Goal: Find specific page/section: Find specific page/section

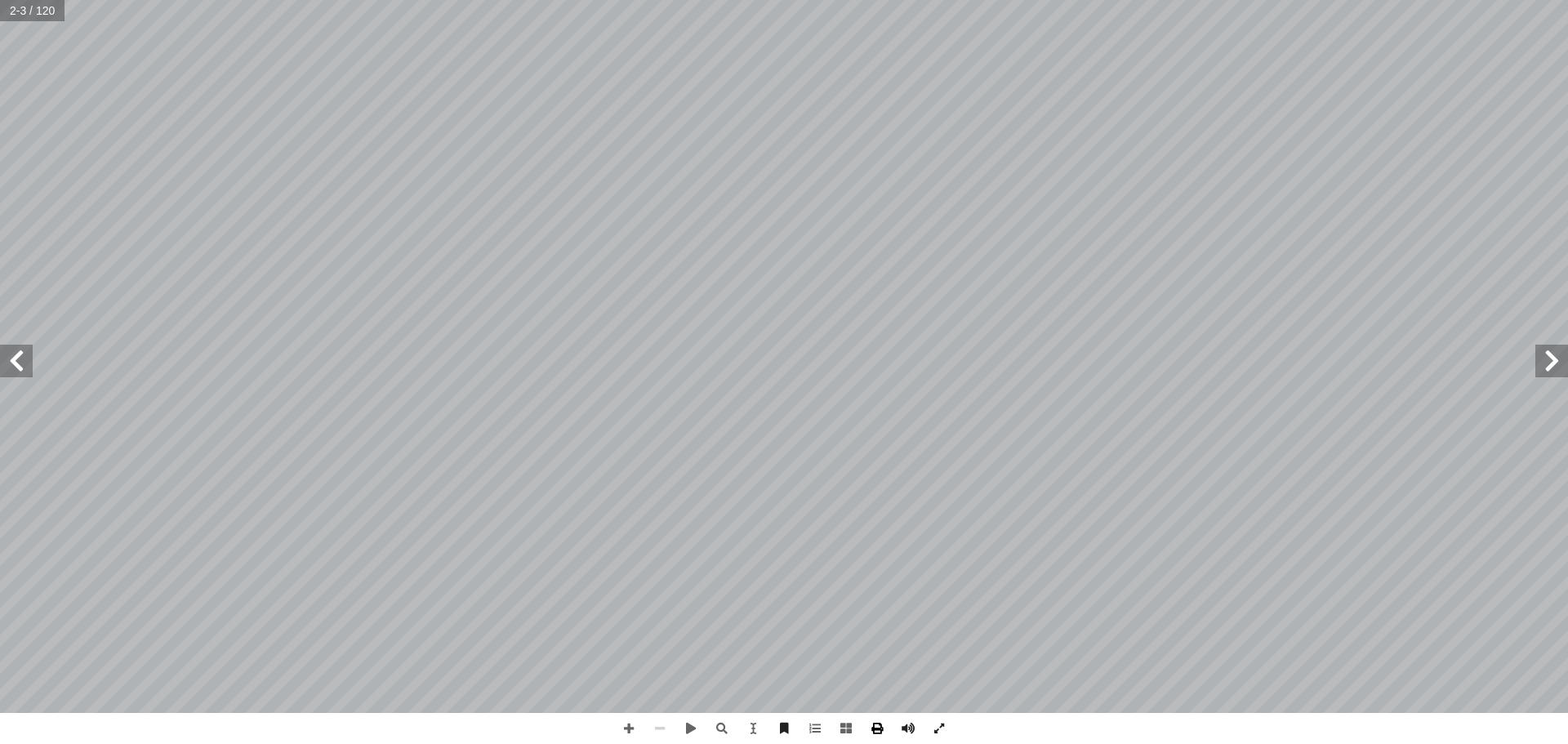
click at [879, 730] on span at bounding box center [877, 729] width 31 height 31
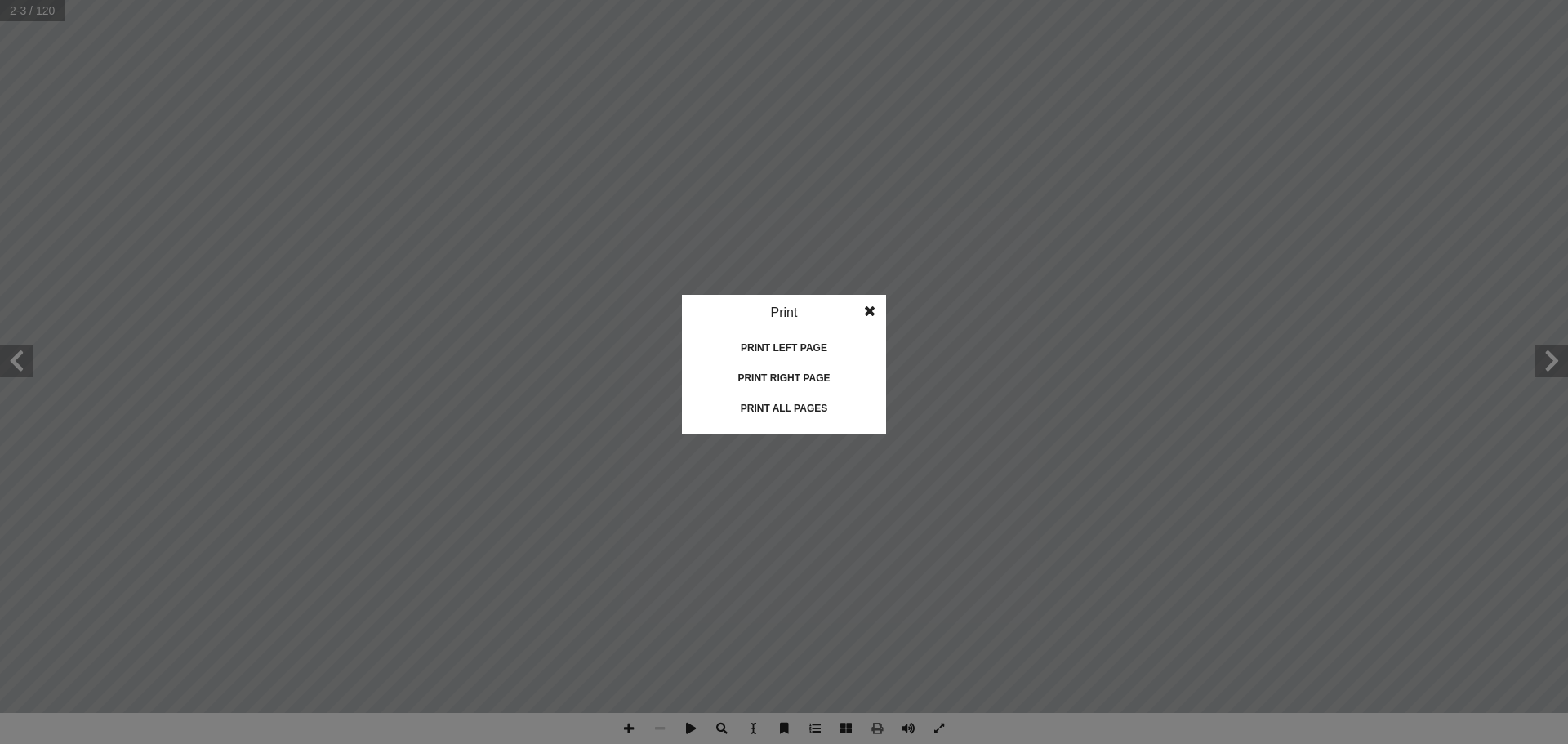
click at [799, 346] on div "Print left page" at bounding box center [783, 348] width 163 height 26
click at [872, 313] on span at bounding box center [870, 310] width 29 height 32
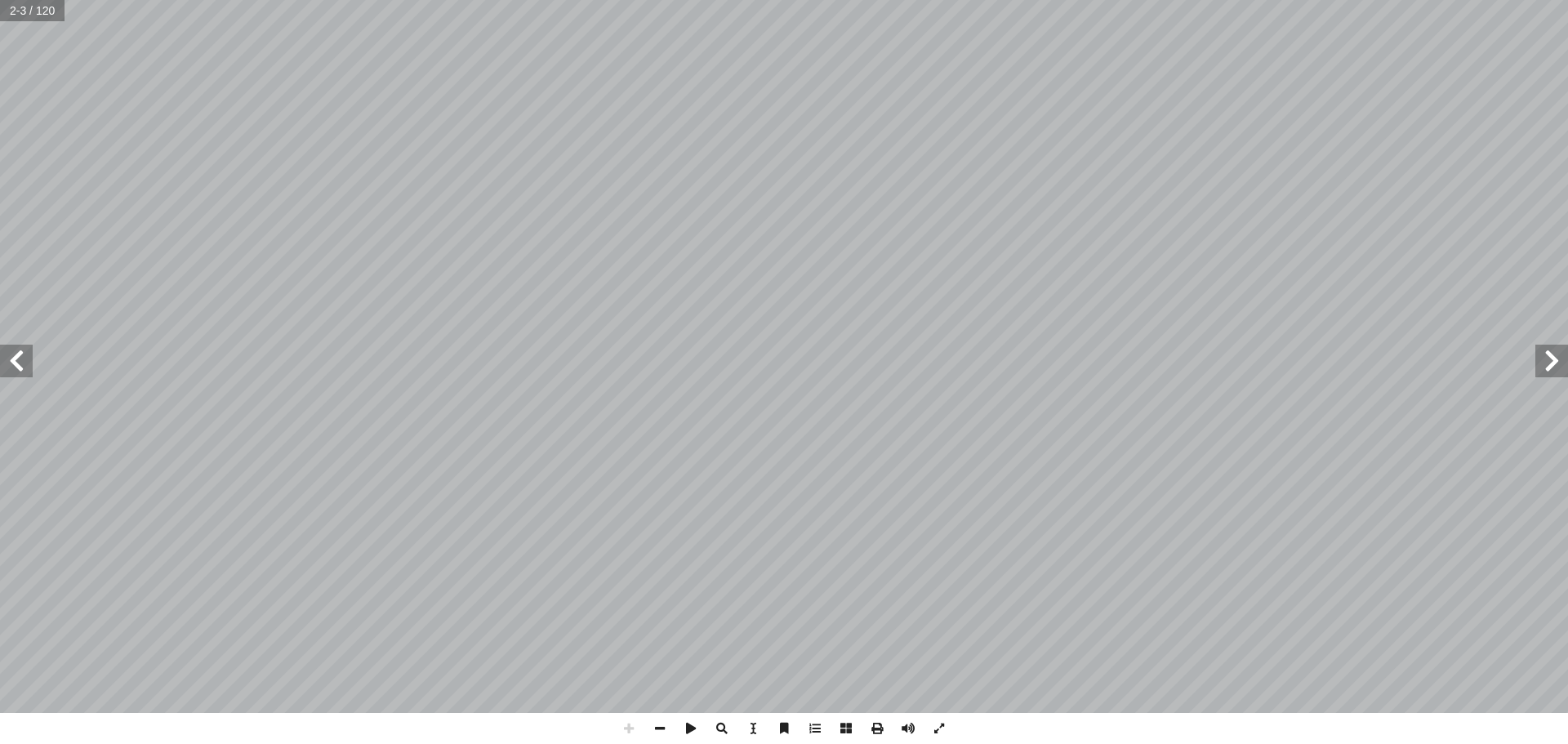
click at [1560, 352] on span at bounding box center [1551, 360] width 32 height 32
click at [1545, 354] on span at bounding box center [1551, 360] width 32 height 32
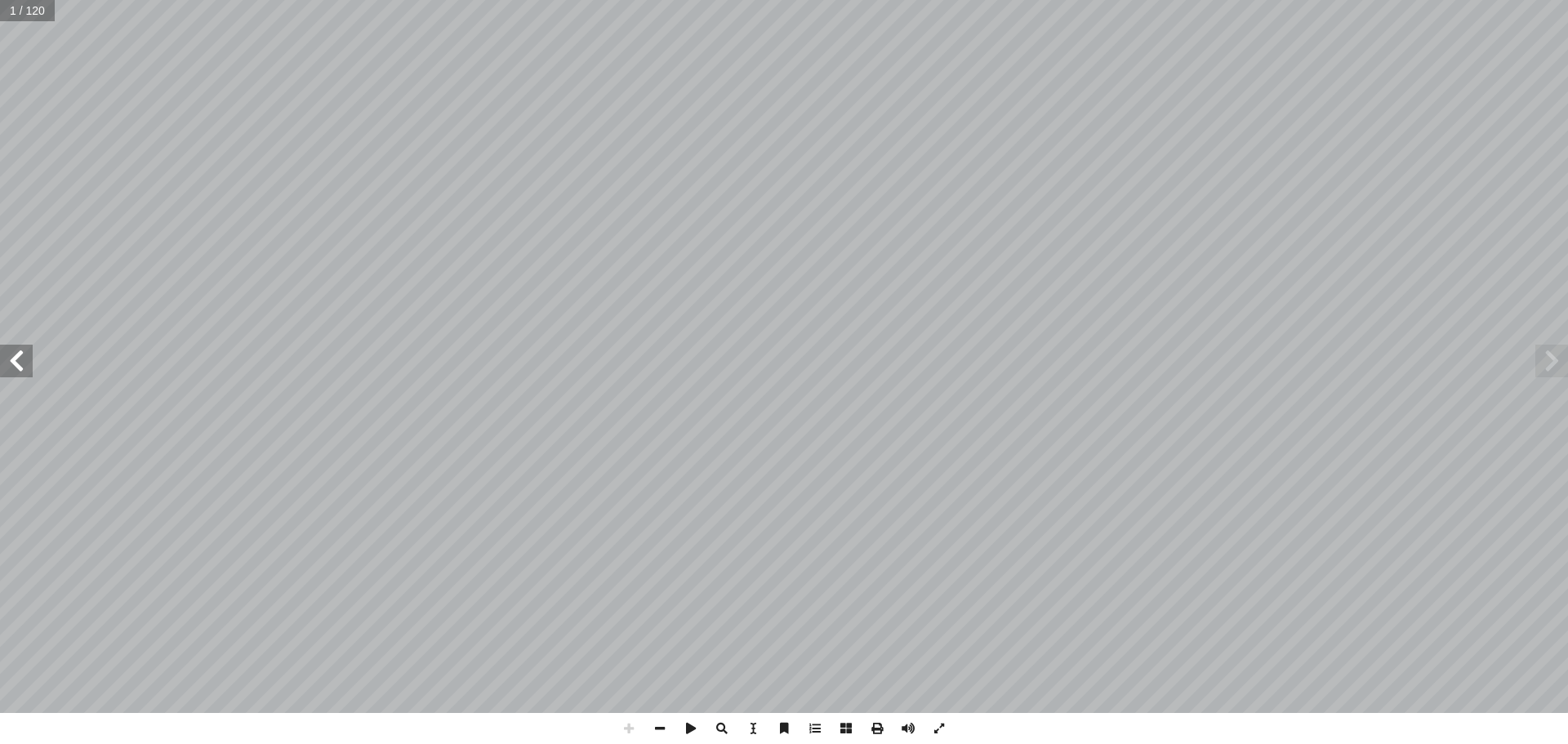
click at [1545, 354] on span at bounding box center [1551, 360] width 32 height 32
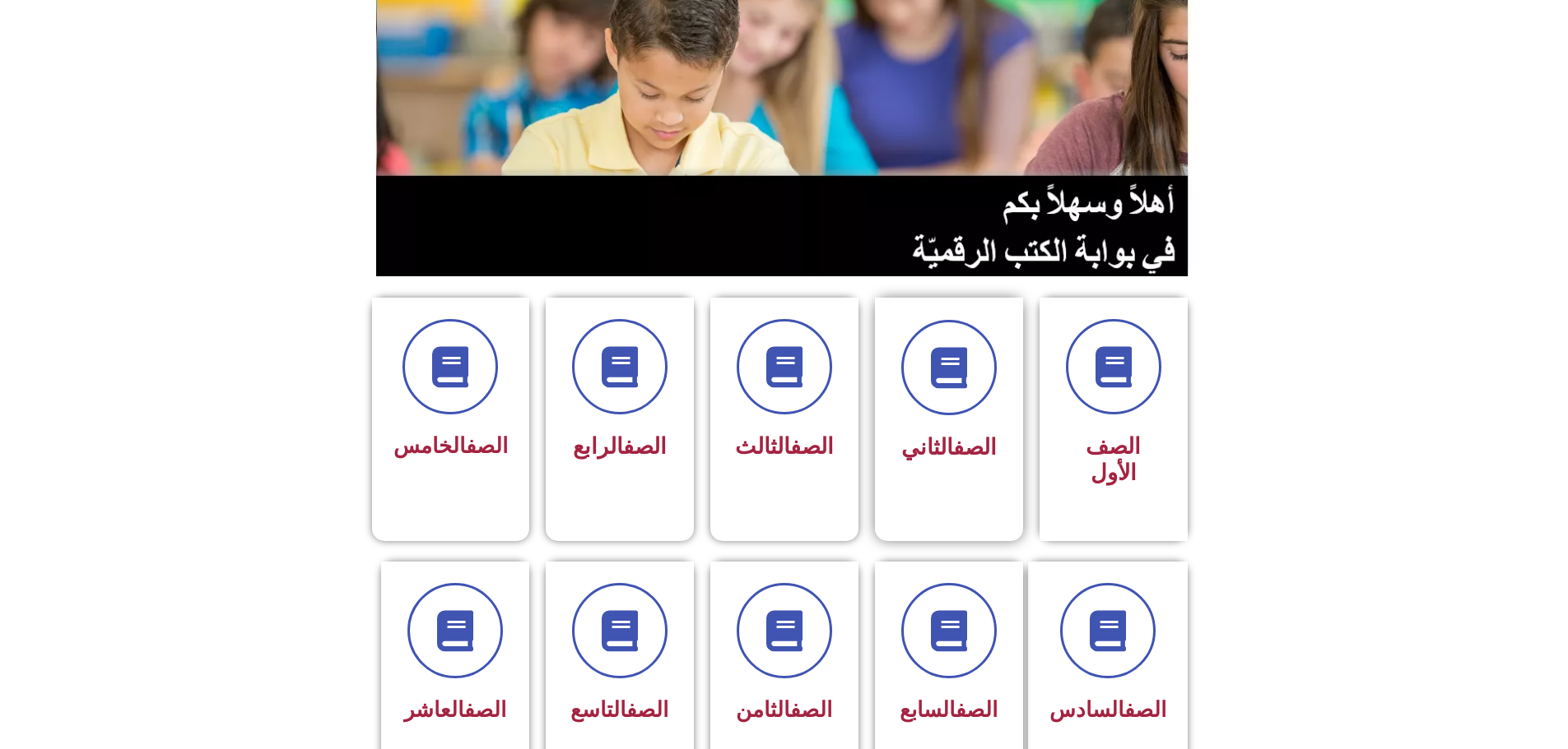
scroll to position [164, 0]
click at [798, 608] on icon at bounding box center [784, 630] width 45 height 45
click at [776, 608] on icon at bounding box center [784, 630] width 45 height 45
click at [790, 698] on link "الصف" at bounding box center [810, 710] width 42 height 25
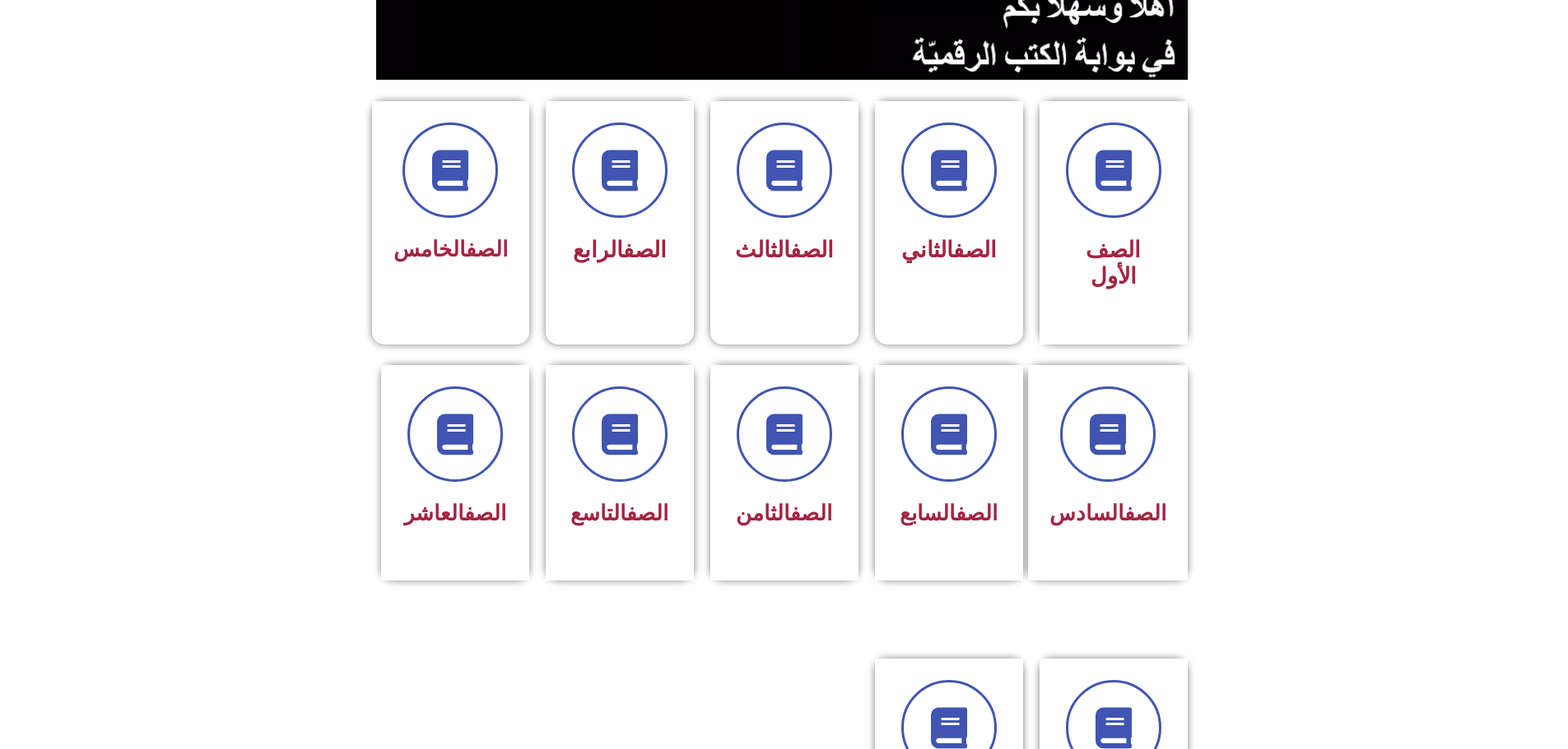
scroll to position [329, 0]
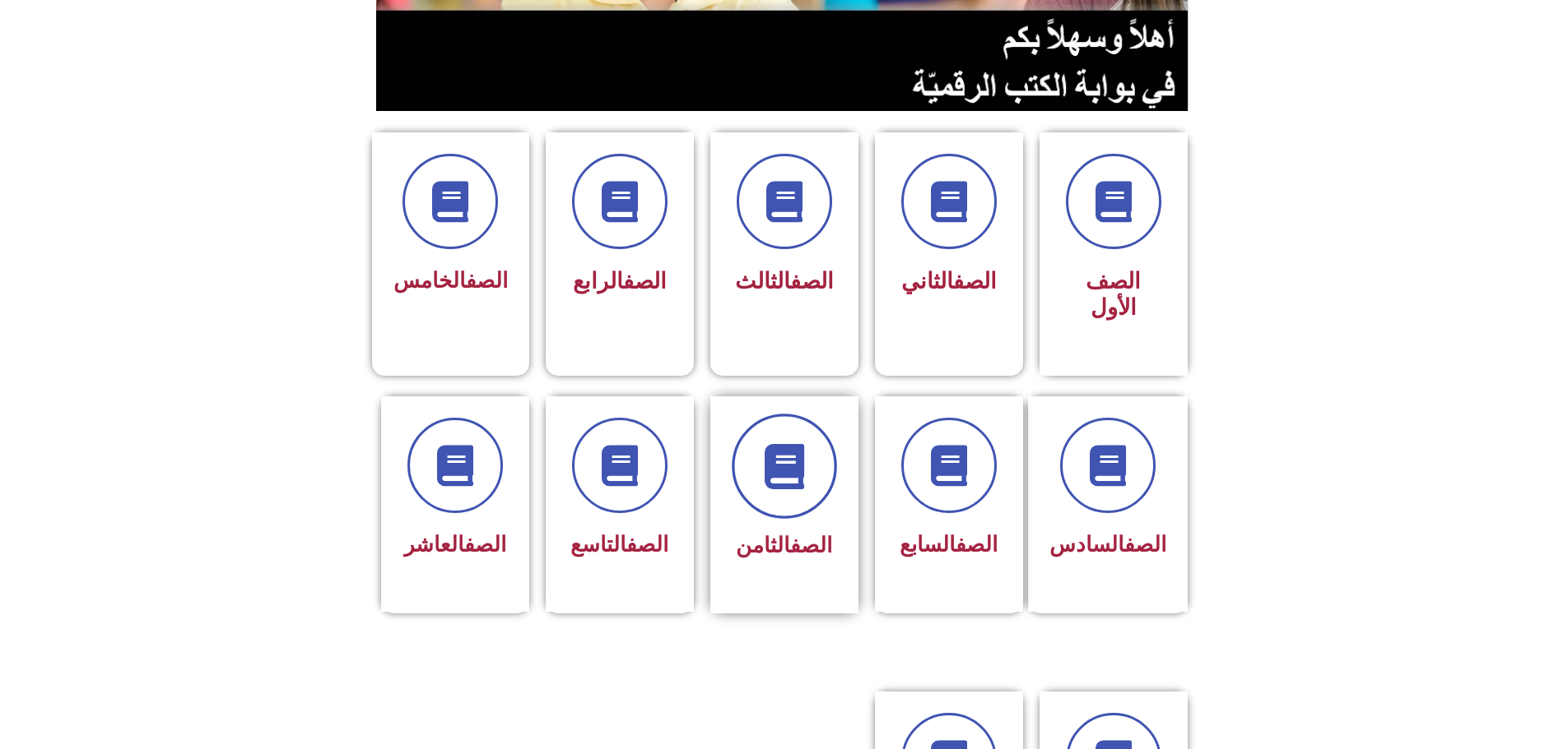
click at [785, 443] on icon at bounding box center [784, 465] width 45 height 45
click at [778, 443] on icon at bounding box center [784, 465] width 45 height 45
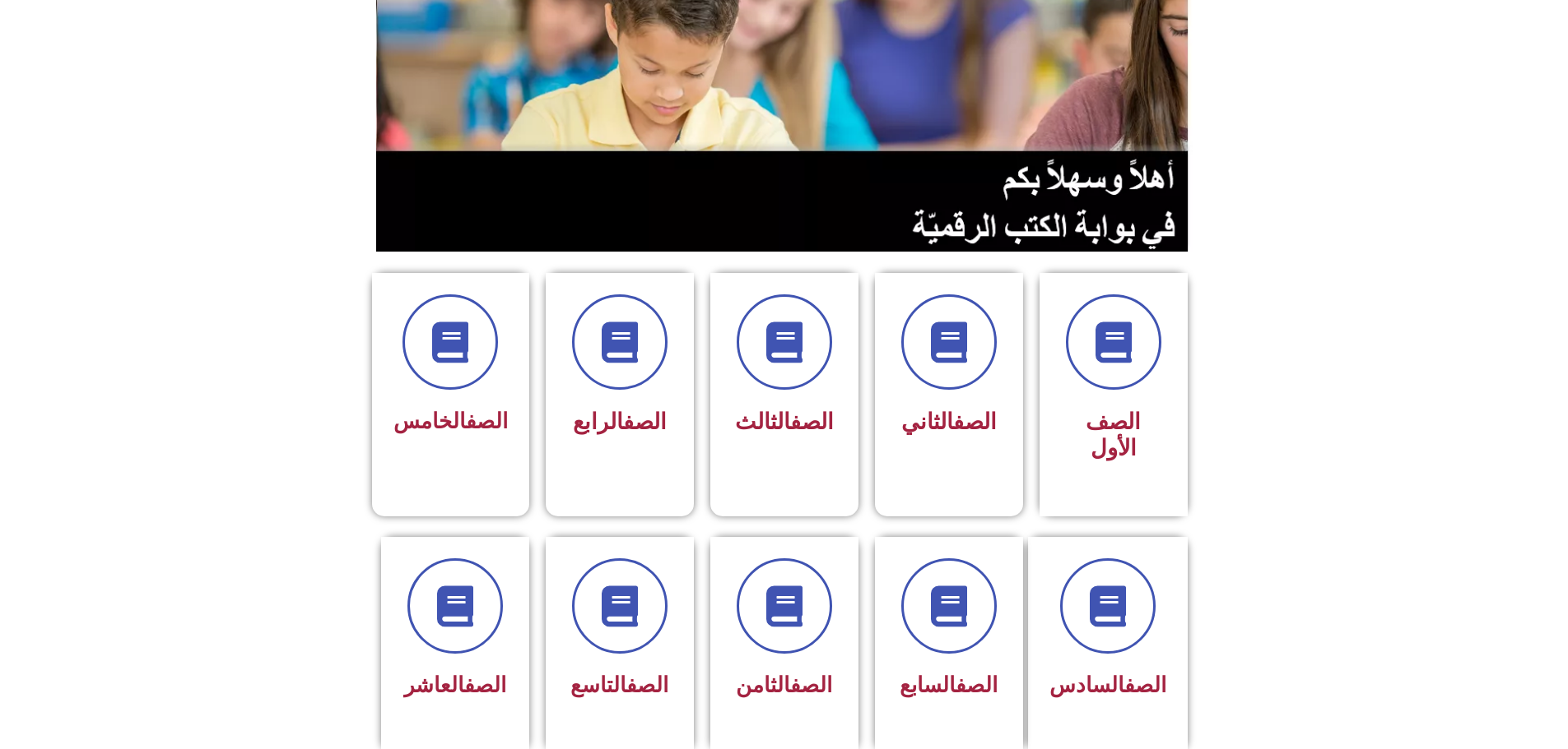
scroll to position [412, 0]
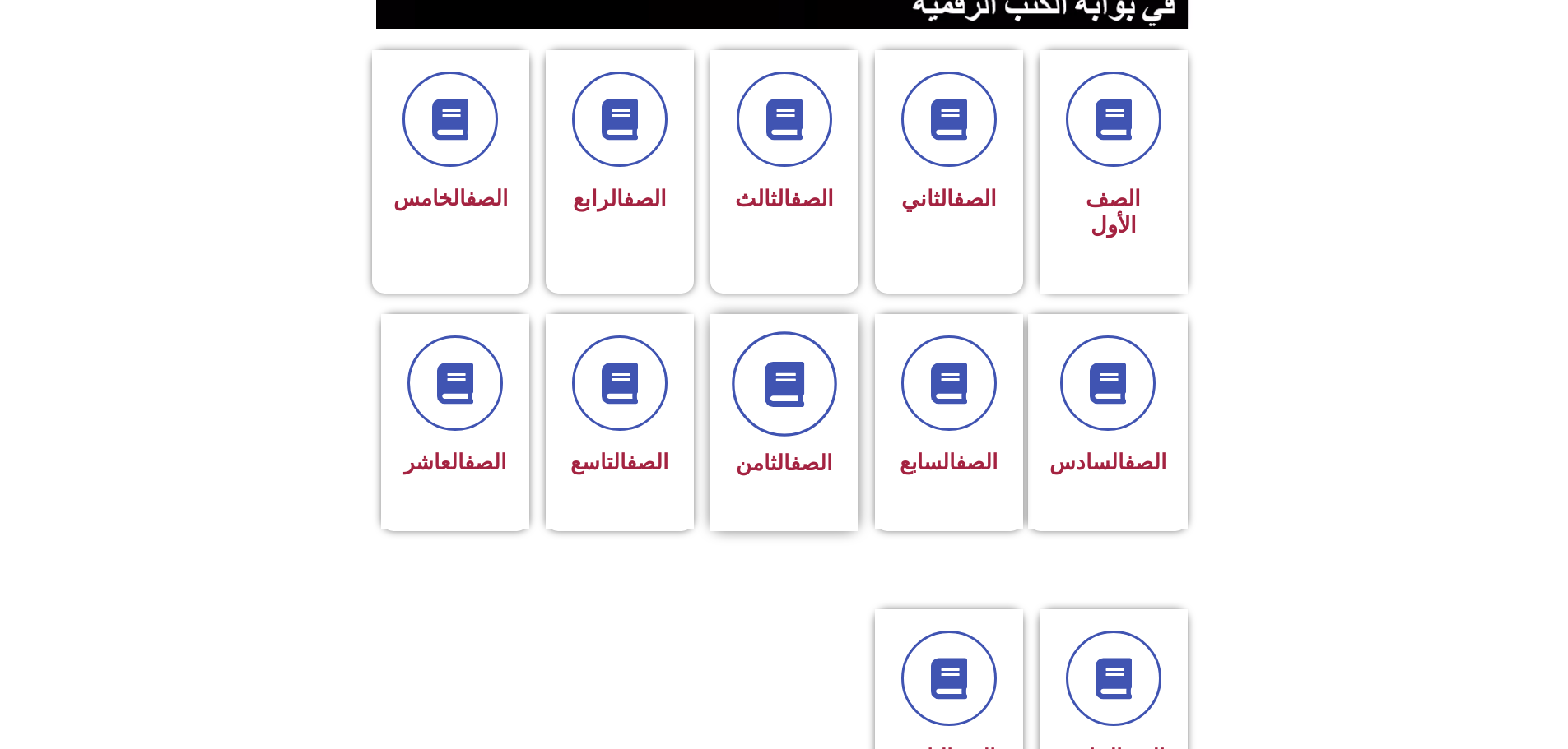
click at [784, 332] on span at bounding box center [784, 385] width 106 height 106
click at [785, 362] on icon at bounding box center [784, 384] width 45 height 45
click at [792, 362] on span at bounding box center [784, 385] width 106 height 106
click at [792, 451] on link "الصف" at bounding box center [810, 463] width 42 height 25
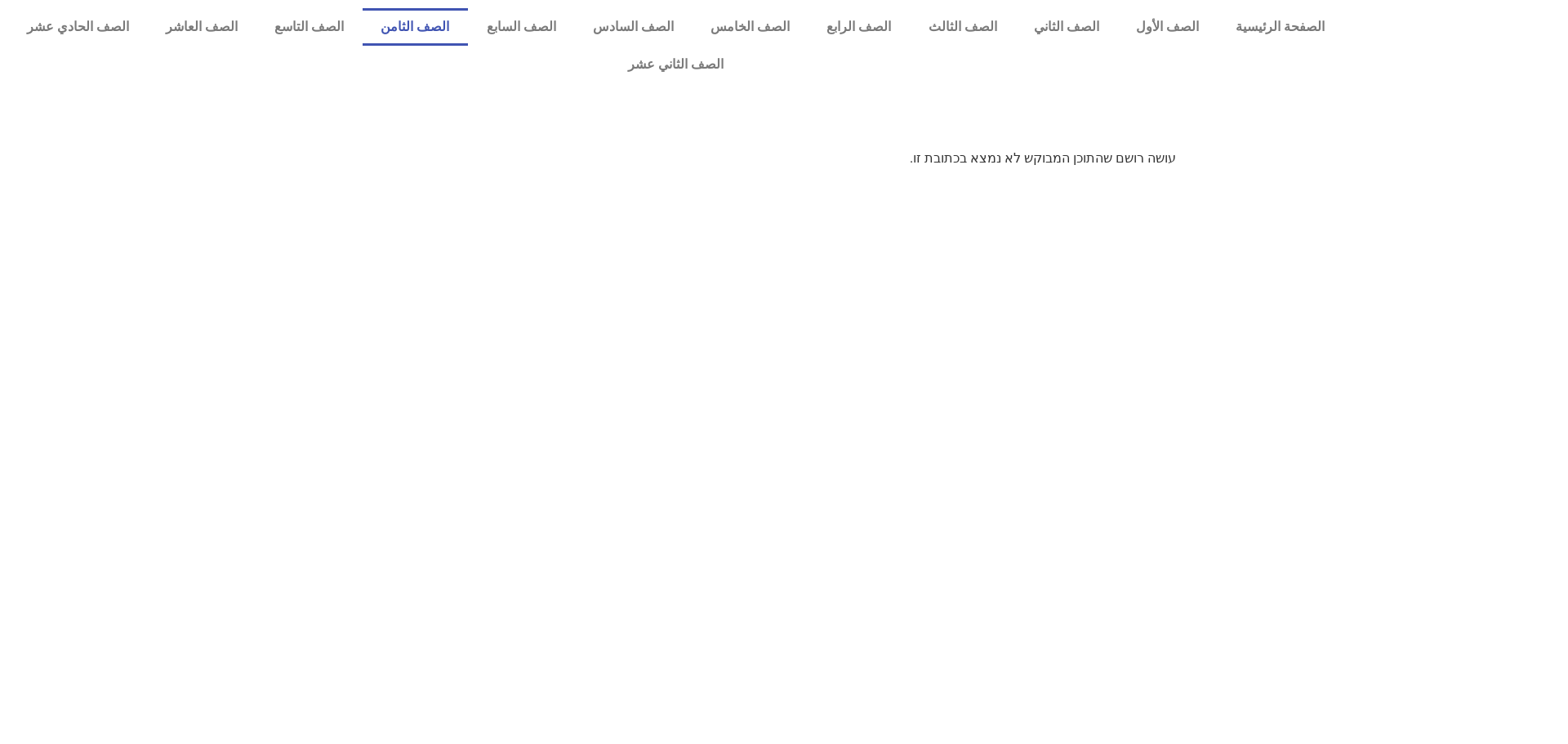
click at [467, 18] on link "الصف الثامن" at bounding box center [415, 27] width 105 height 38
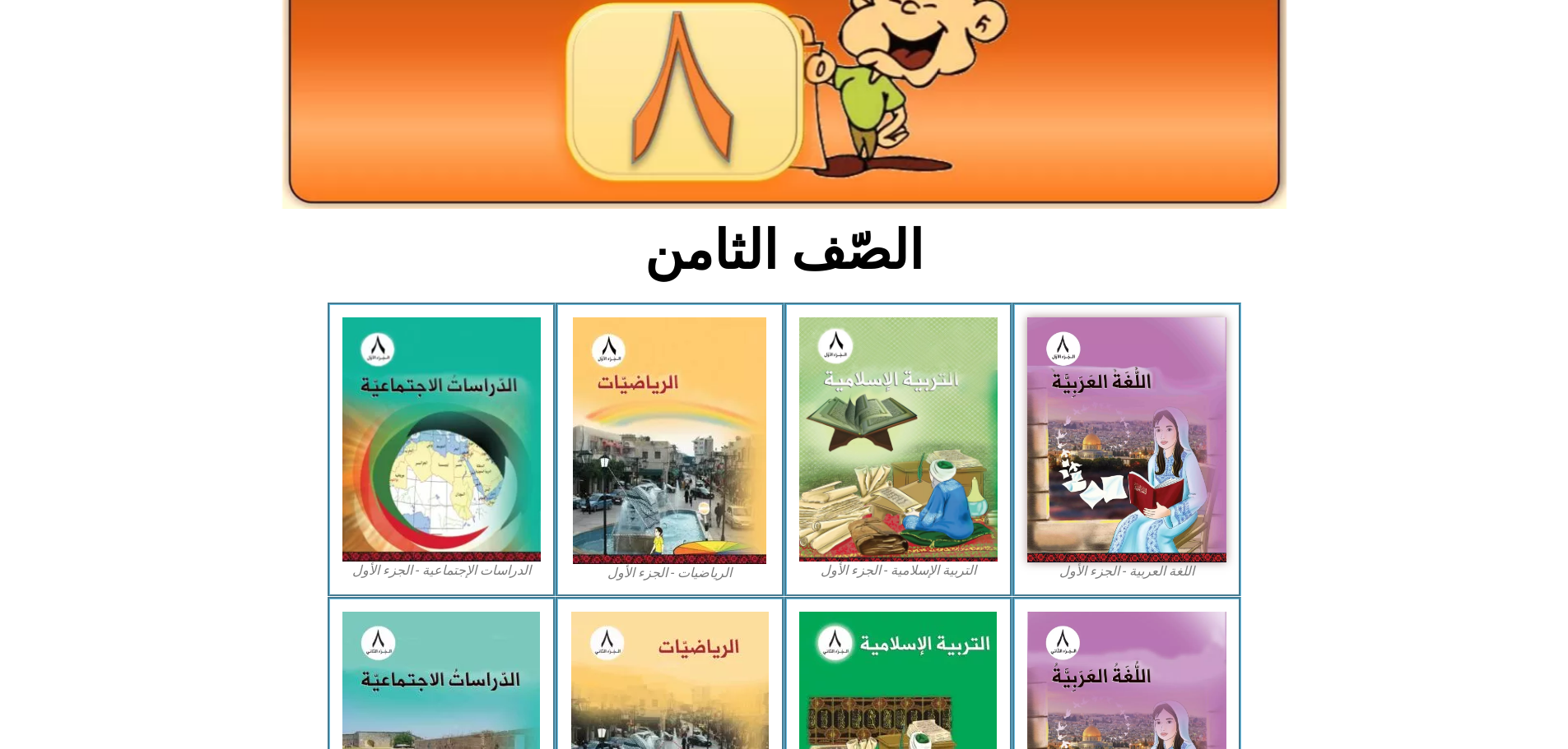
scroll to position [247, 0]
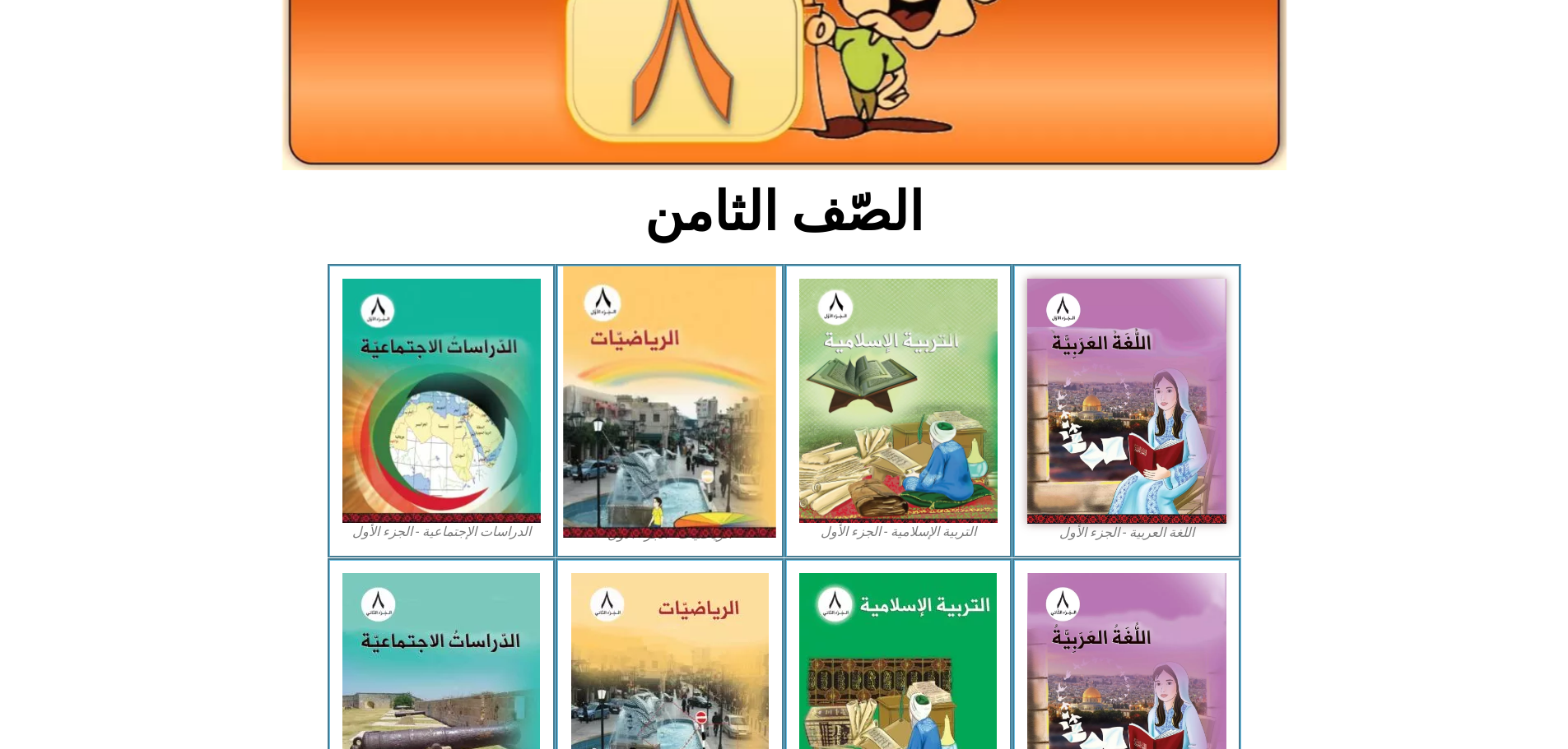
click at [701, 293] on img at bounding box center [670, 402] width 213 height 272
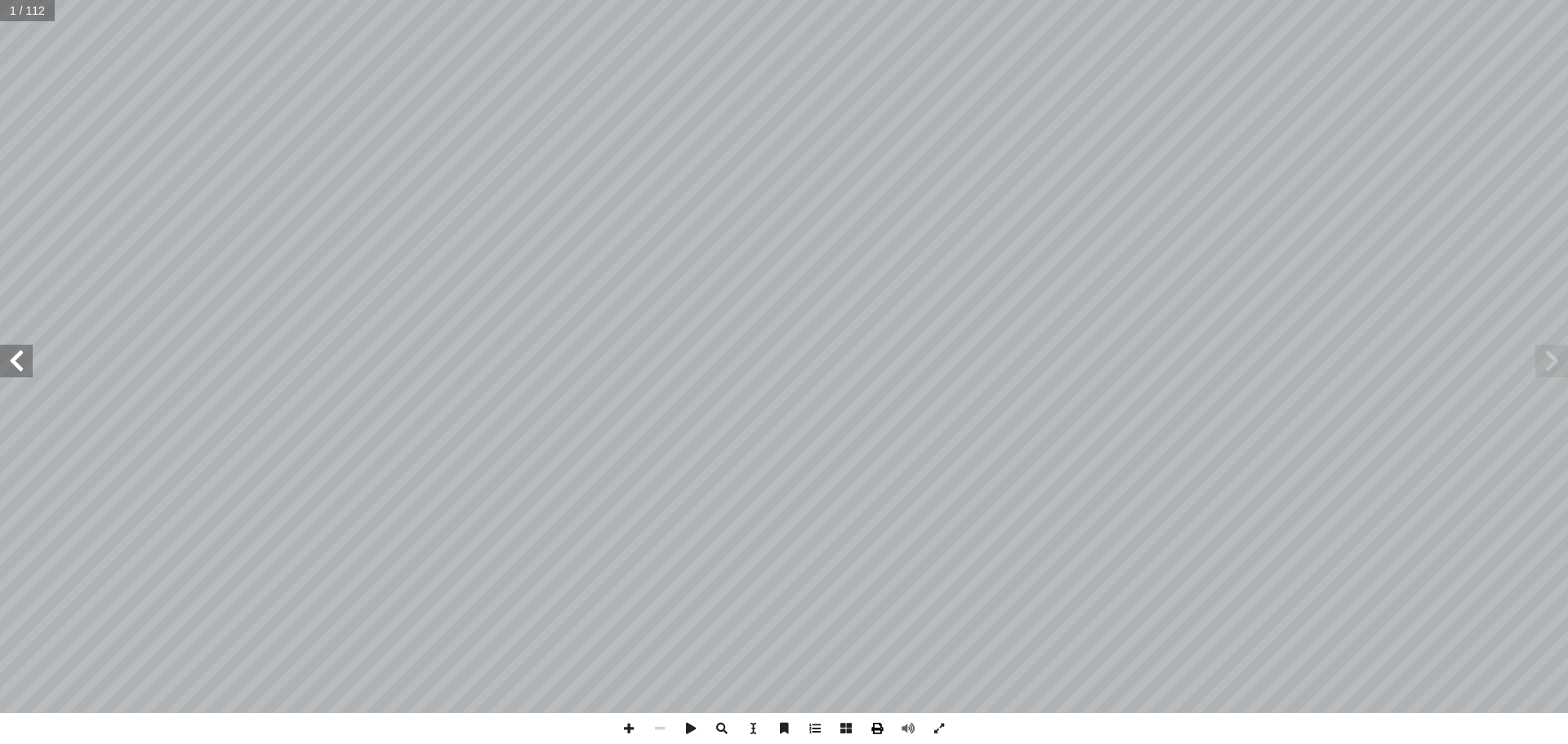
click at [876, 730] on span at bounding box center [877, 729] width 31 height 31
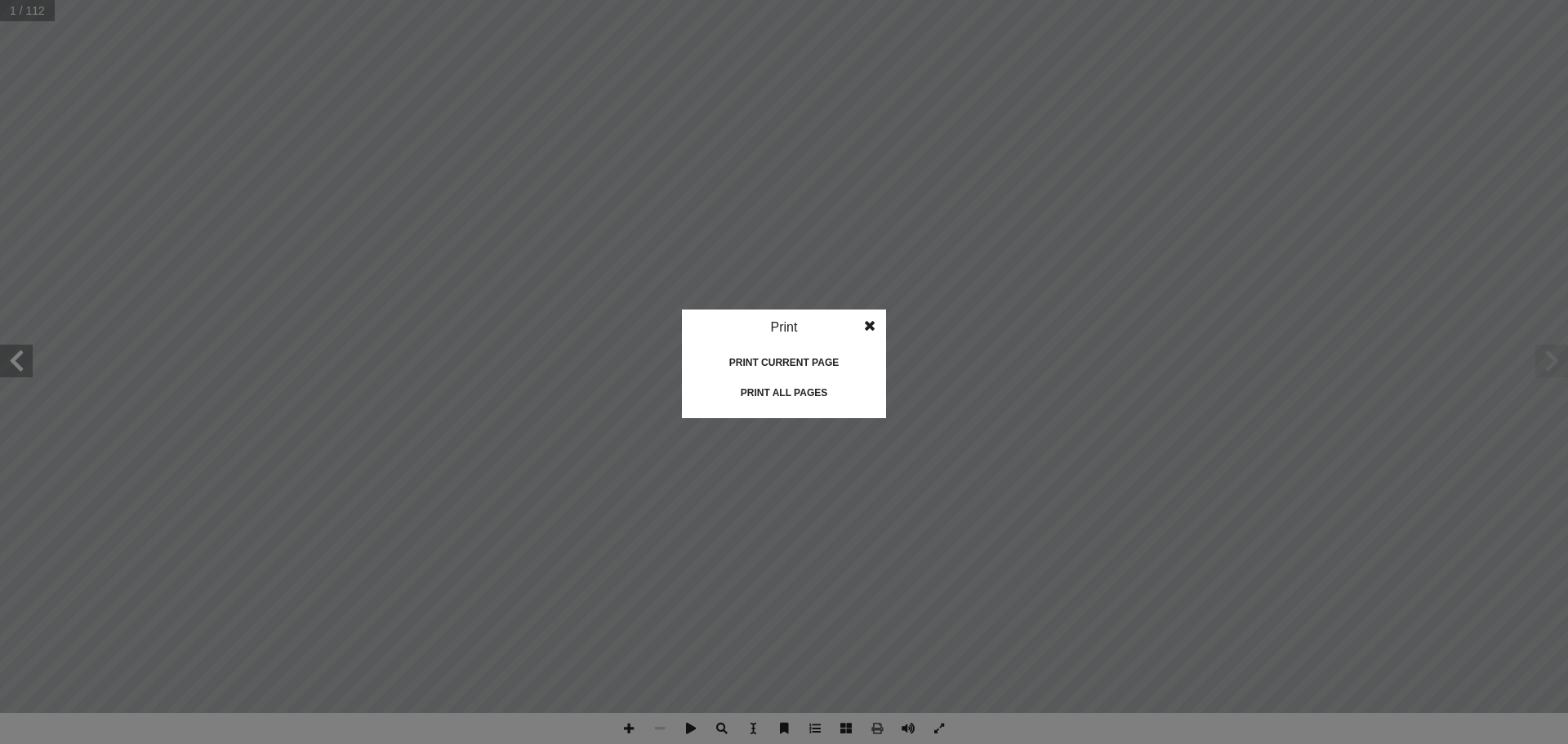
click at [792, 389] on div "Print all pages" at bounding box center [783, 393] width 163 height 26
